Goal: Transaction & Acquisition: Purchase product/service

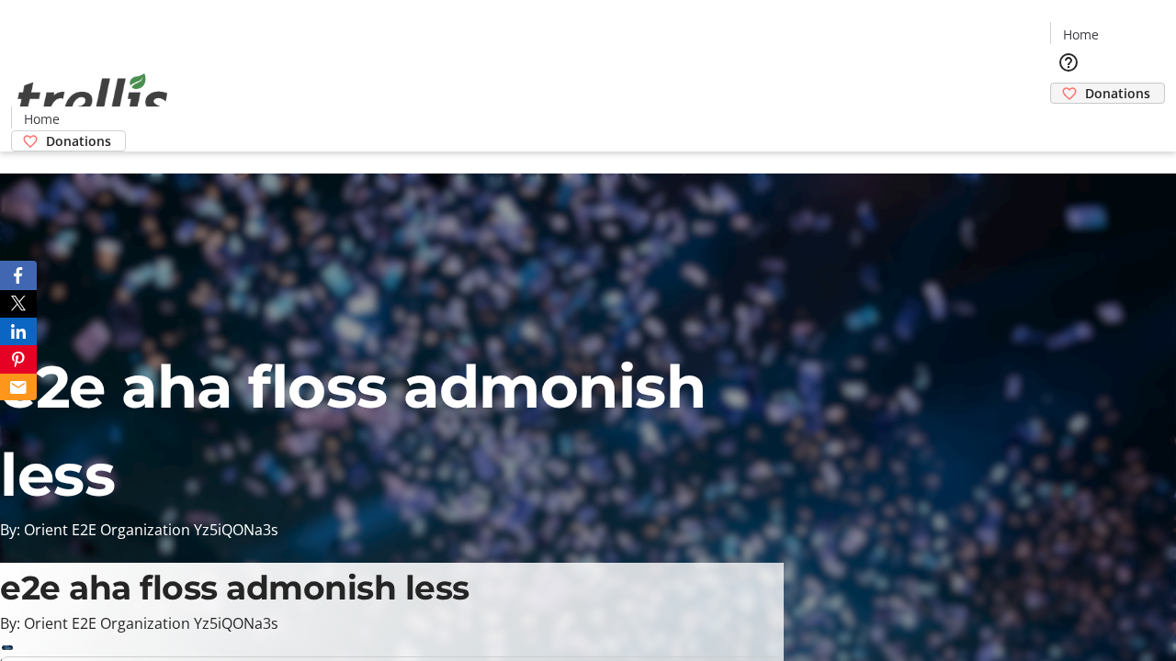
click at [1085, 84] on span "Donations" at bounding box center [1117, 93] width 65 height 19
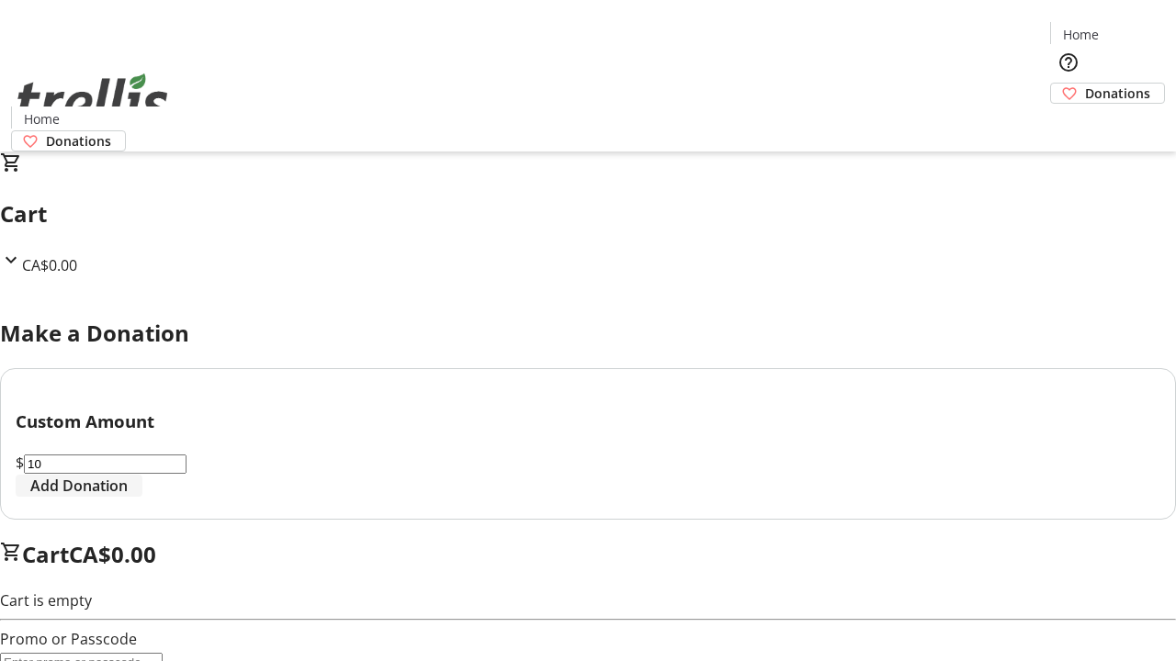
click at [128, 497] on span "Add Donation" at bounding box center [78, 486] width 97 height 22
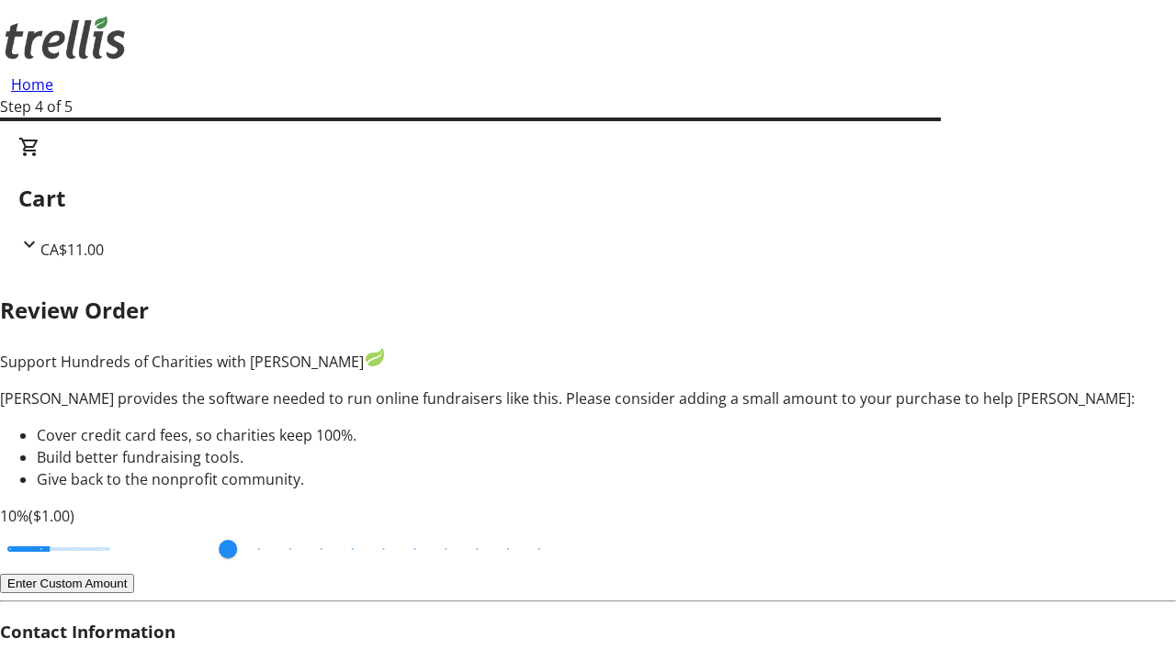
type input "3"
click at [124, 529] on input "Cover fees percentage" at bounding box center [58, 549] width 141 height 40
